Goal: Information Seeking & Learning: Check status

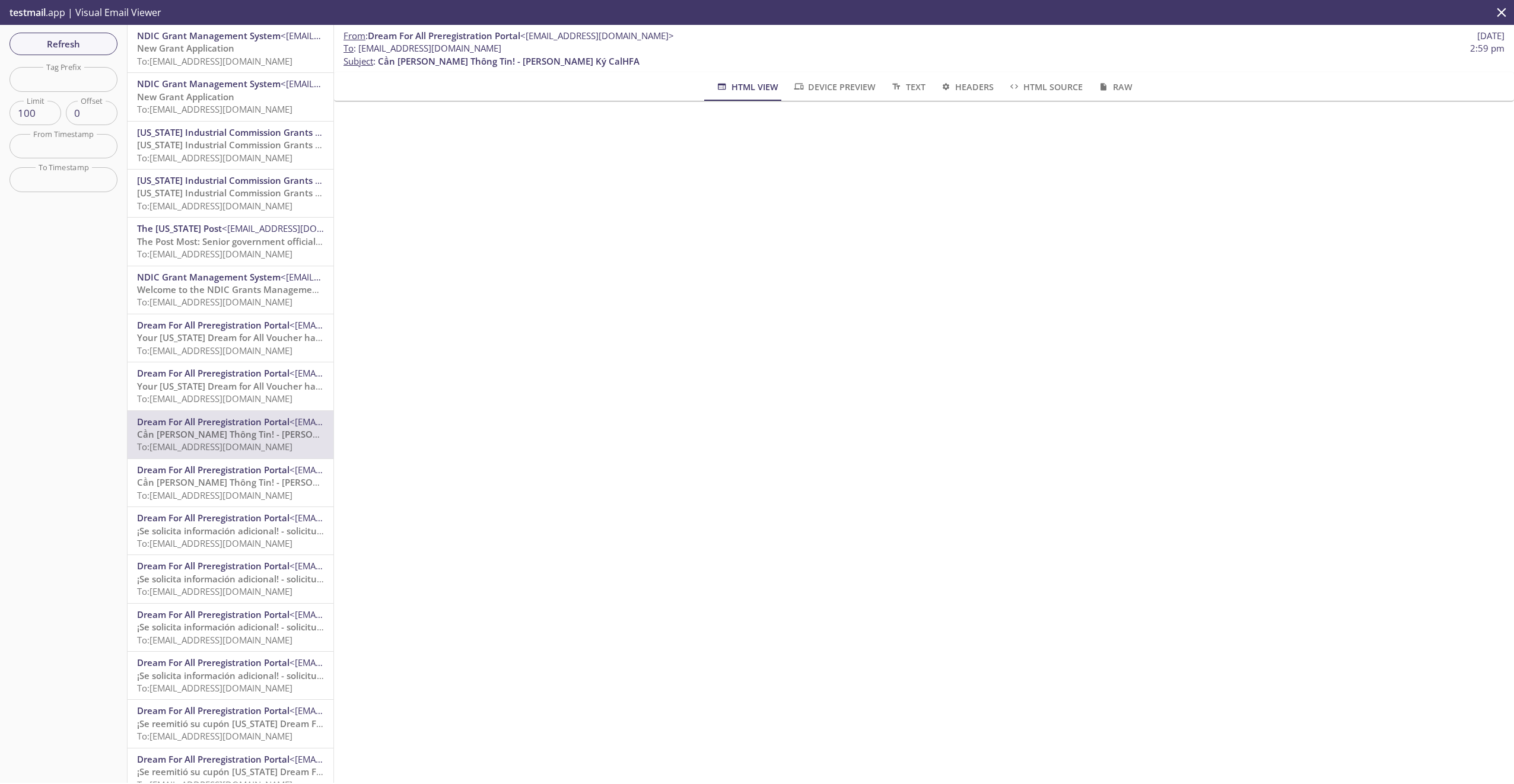
click at [81, 52] on div "Refresh Filters Tag Prefix Tag Prefix Limit 100 Limit Offset 0 Offset From Time…" at bounding box center [64, 403] width 128 height 758
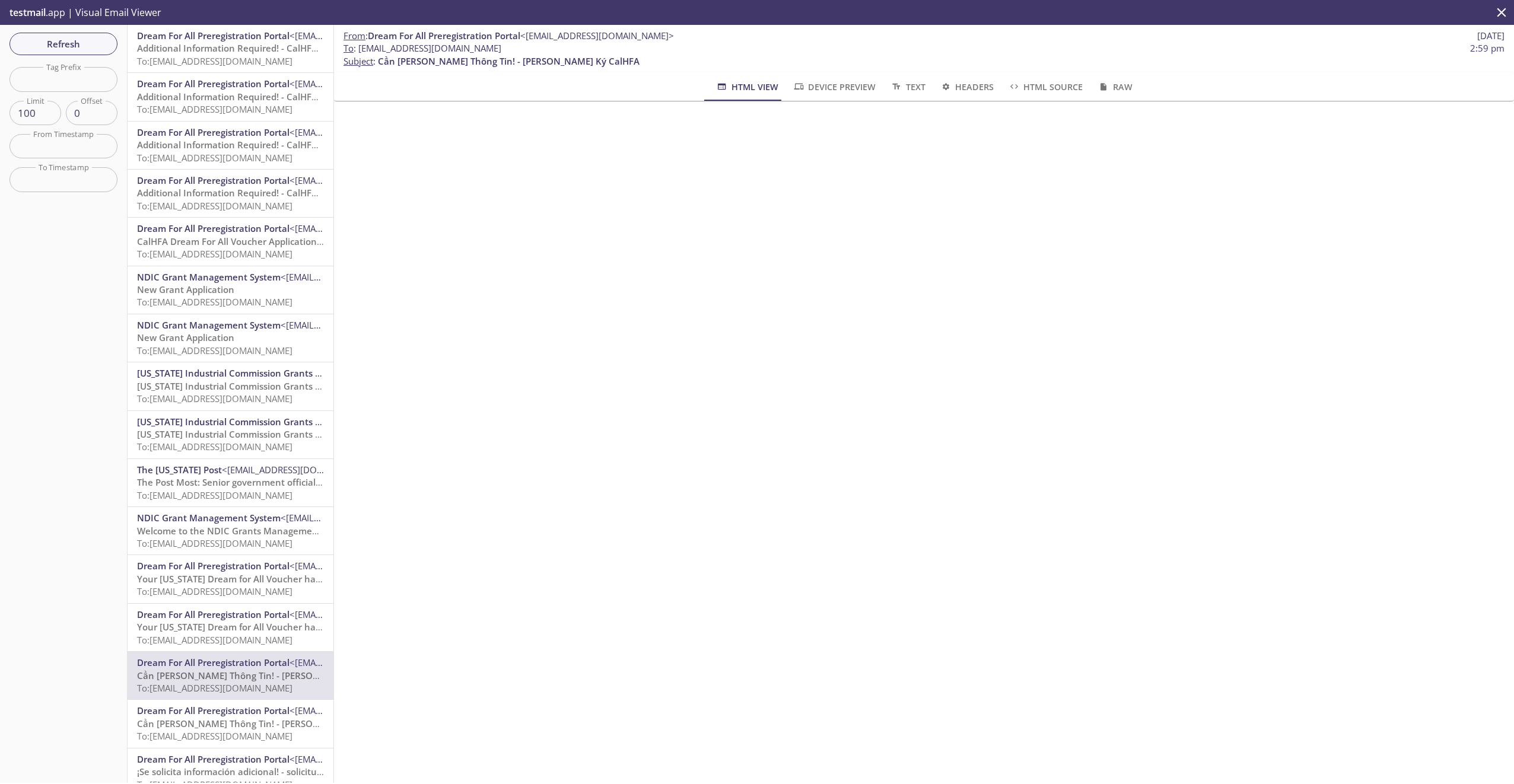
click at [224, 60] on span "To: [EMAIL_ADDRESS][DOMAIN_NAME]" at bounding box center [215, 61] width 155 height 12
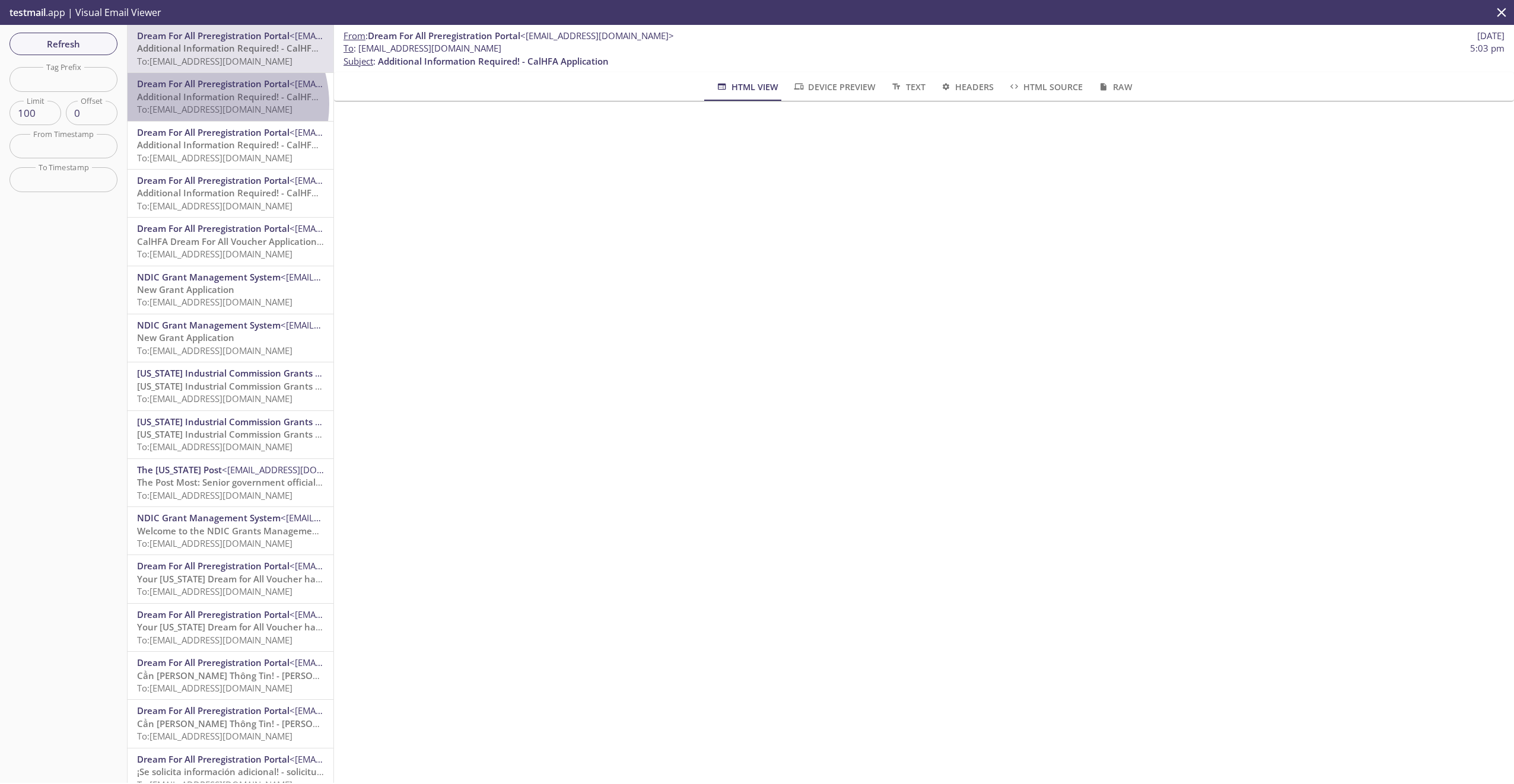
click at [205, 104] on span "To: [EMAIL_ADDRESS][DOMAIN_NAME]" at bounding box center [215, 109] width 155 height 12
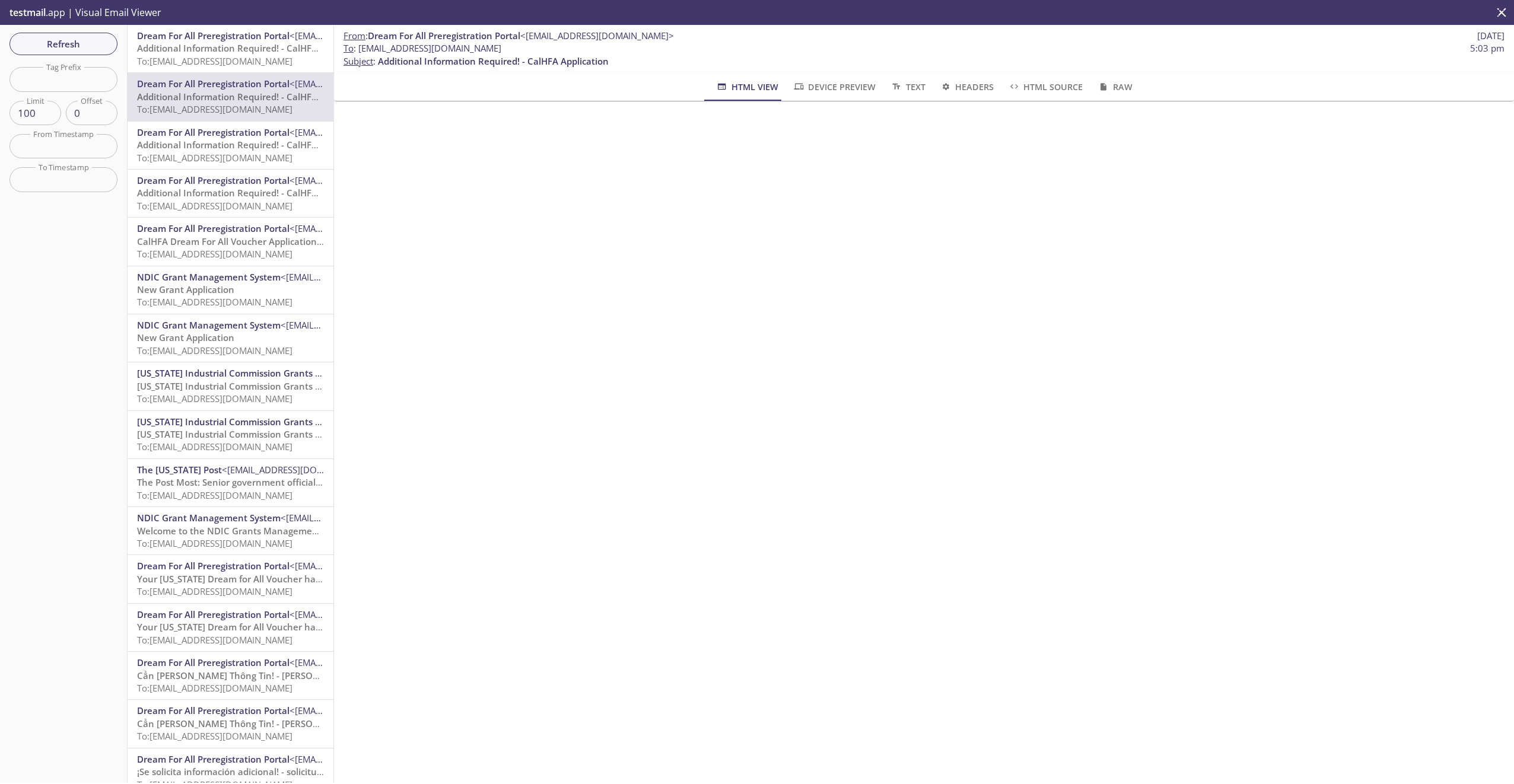
click at [201, 146] on span "Additional Information Required! - CalHFA Application" at bounding box center [252, 145] width 230 height 12
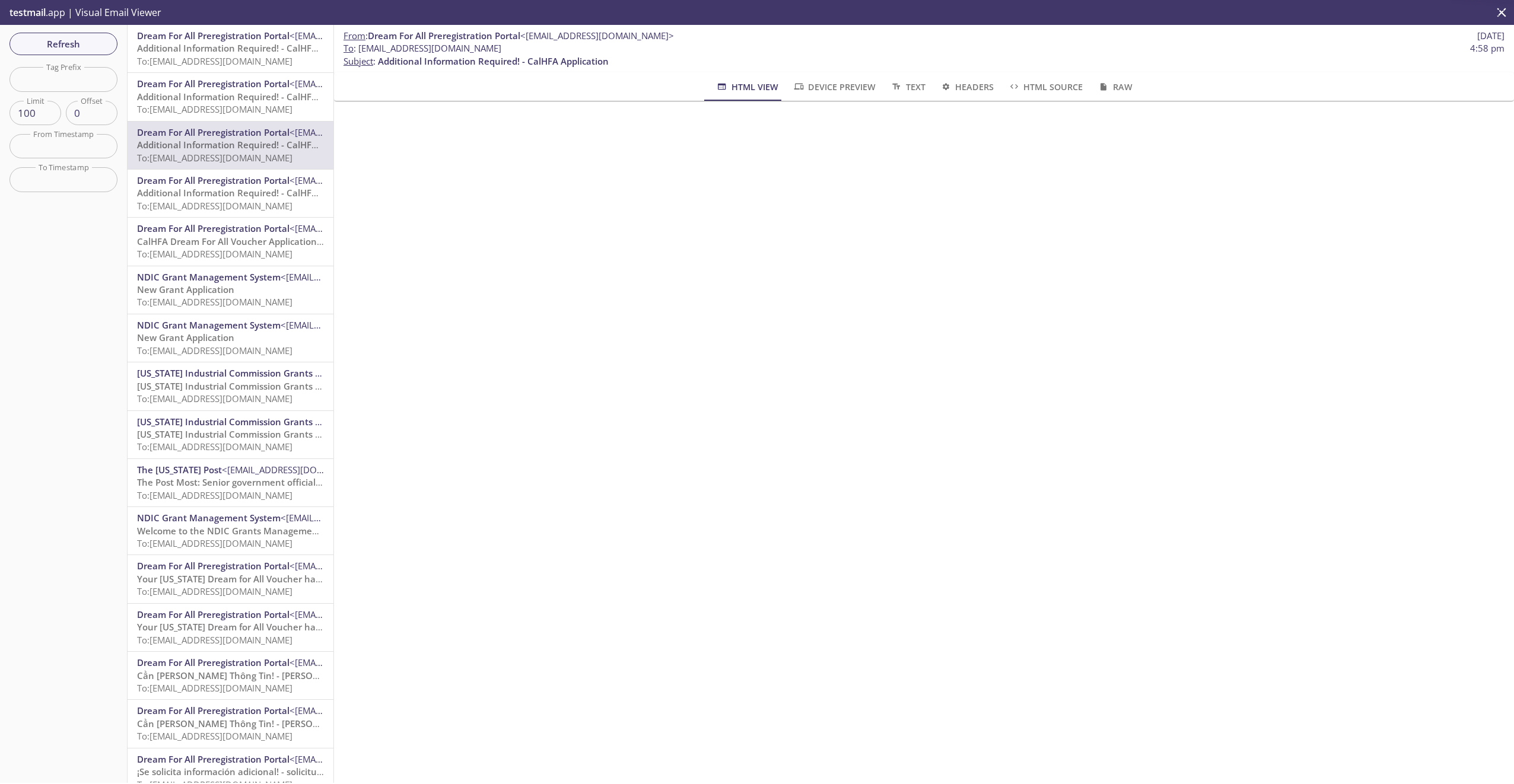
click at [198, 184] on span "Dream For All Preregistration Portal" at bounding box center [213, 180] width 152 height 12
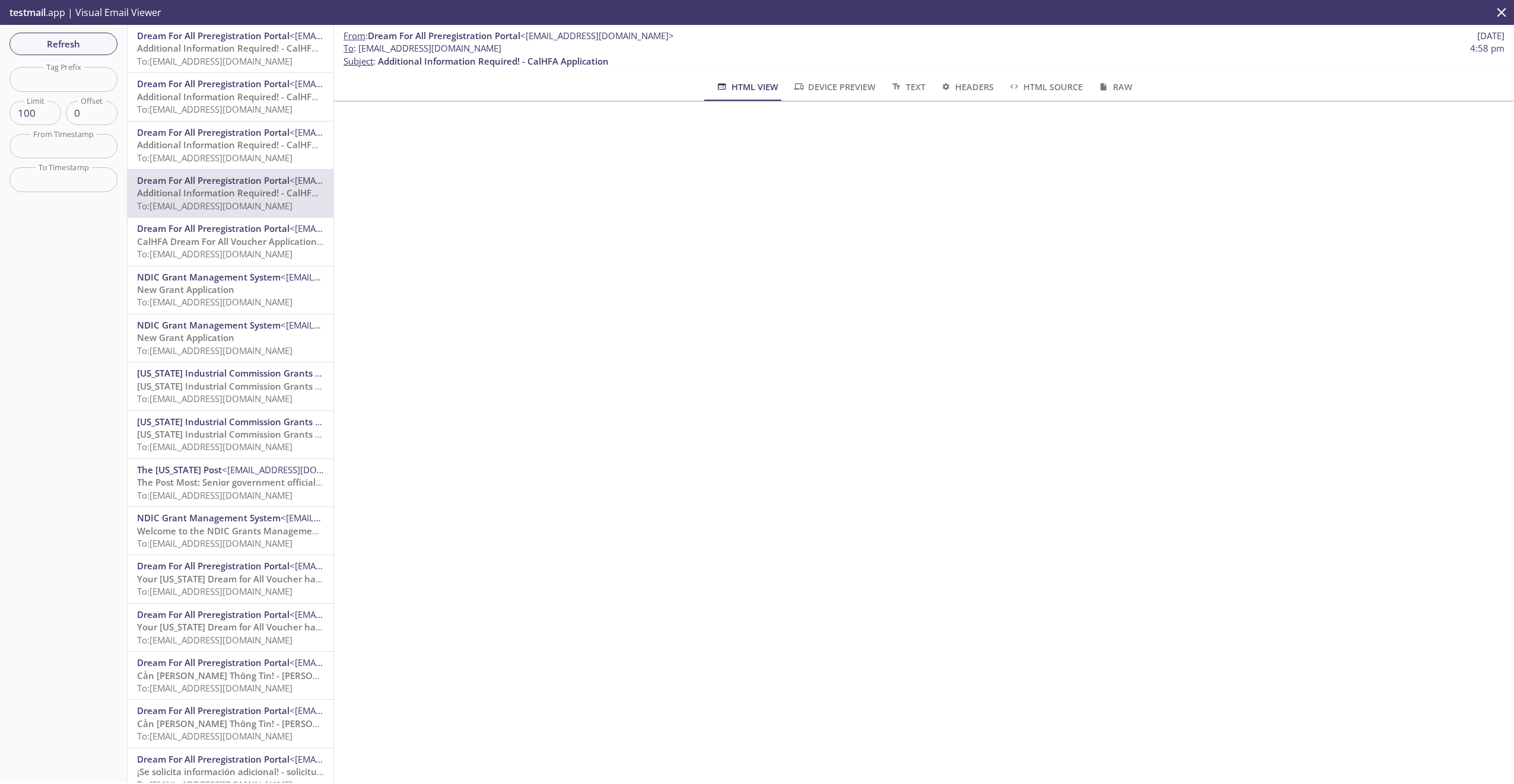
click at [194, 228] on span "Dream For All Preregistration Portal" at bounding box center [213, 228] width 152 height 12
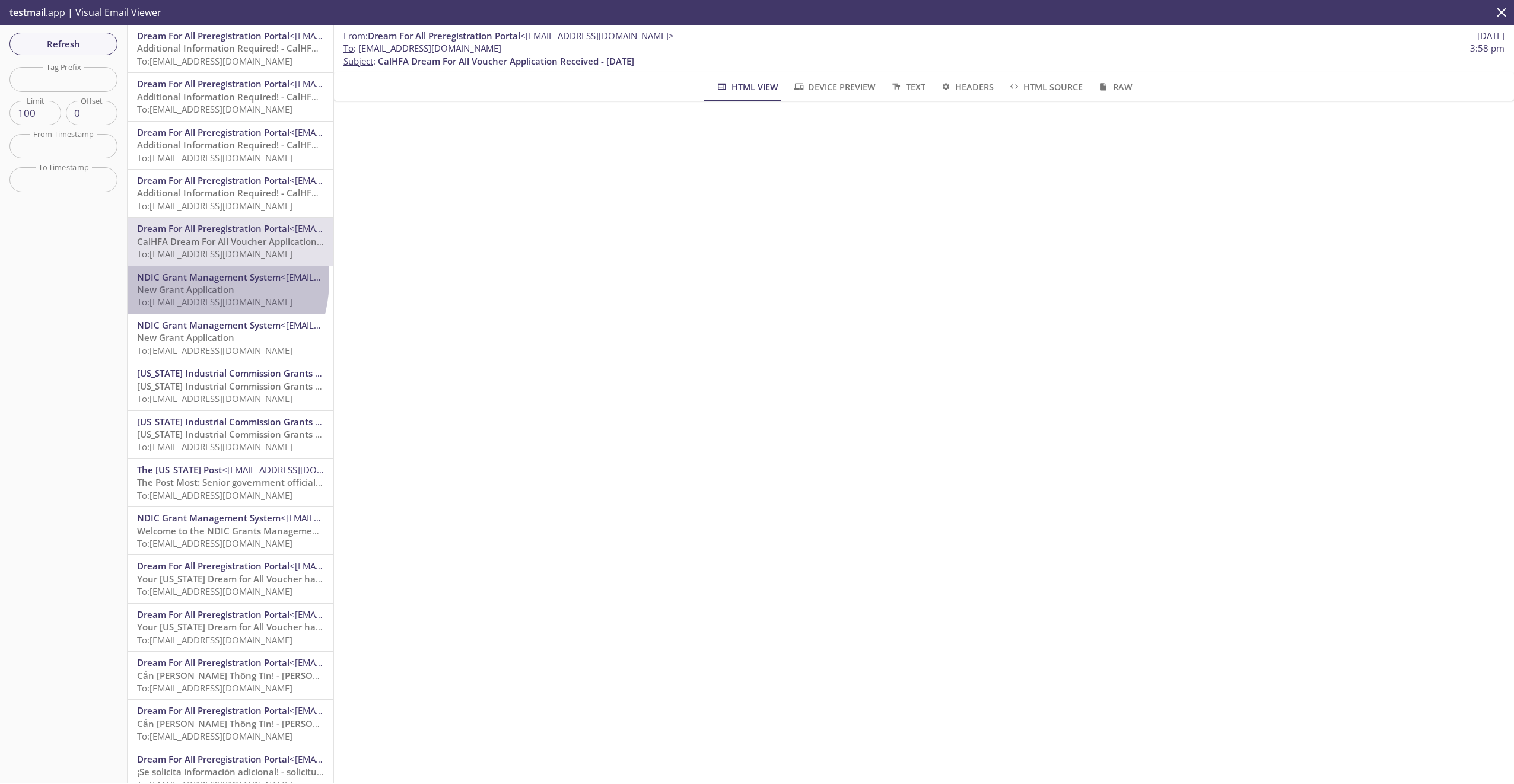
click at [187, 280] on span "NDIC Grant Management System" at bounding box center [208, 276] width 143 height 12
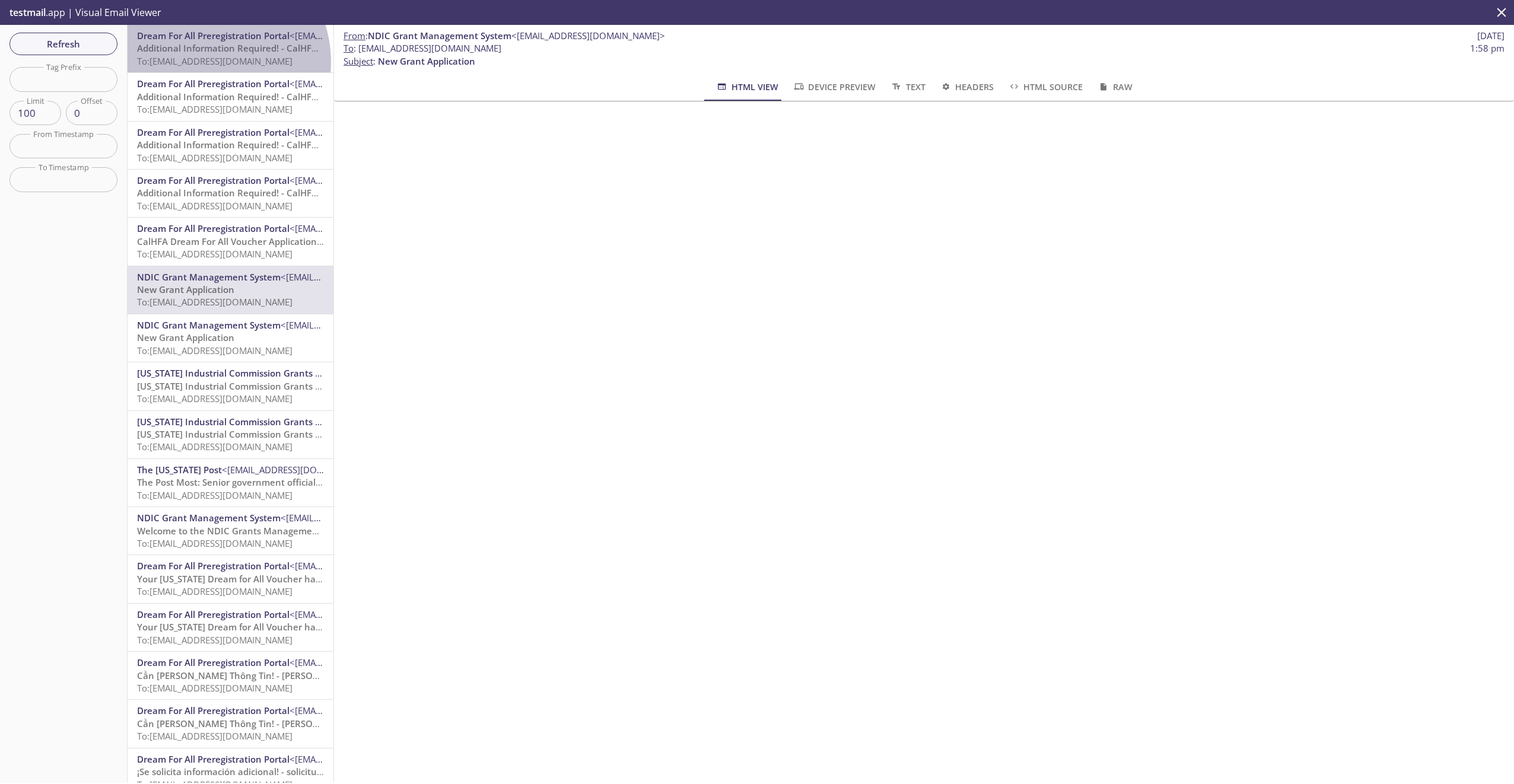
click at [204, 62] on span "To: [EMAIL_ADDRESS][DOMAIN_NAME]" at bounding box center [215, 61] width 155 height 12
